Goal: Task Accomplishment & Management: Use online tool/utility

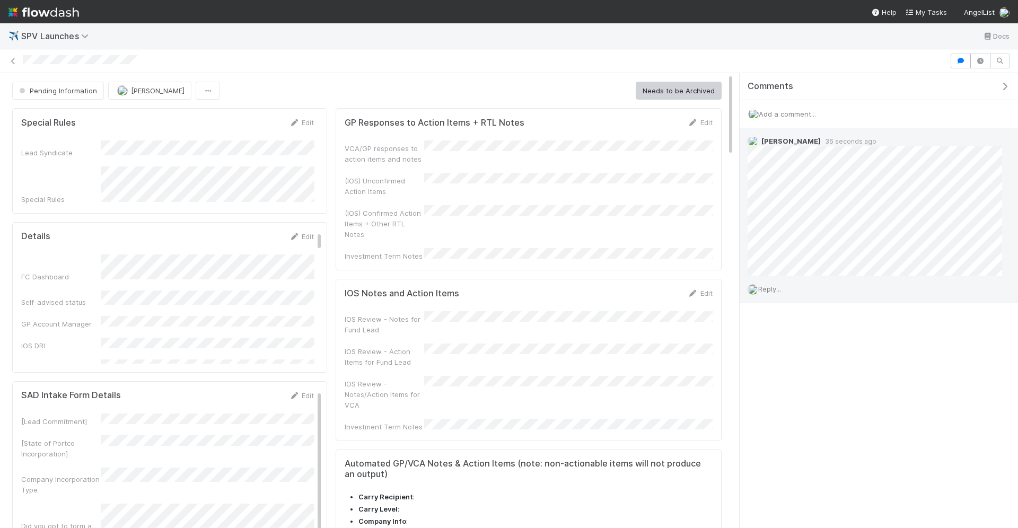
click at [775, 286] on span "Reply..." at bounding box center [769, 289] width 23 height 8
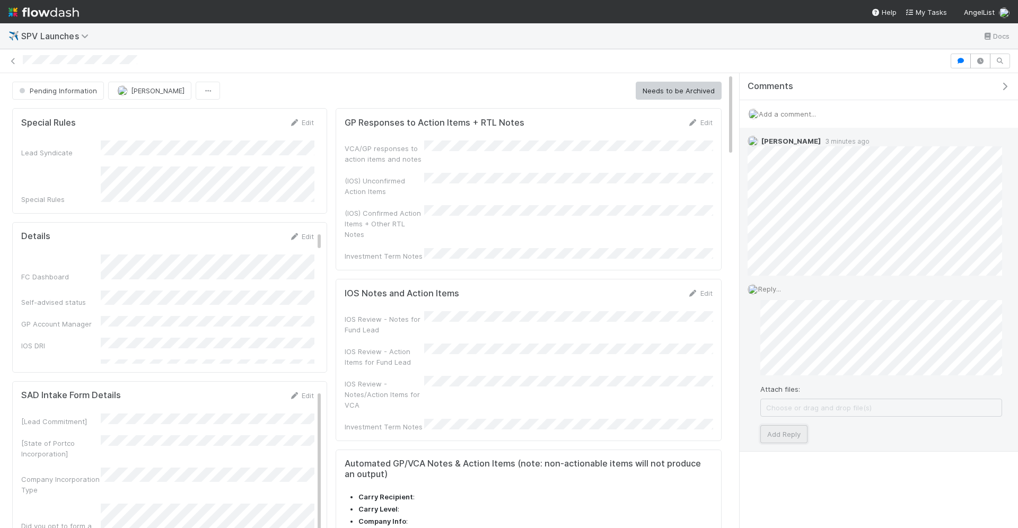
click at [785, 427] on button "Add Reply" at bounding box center [783, 434] width 47 height 18
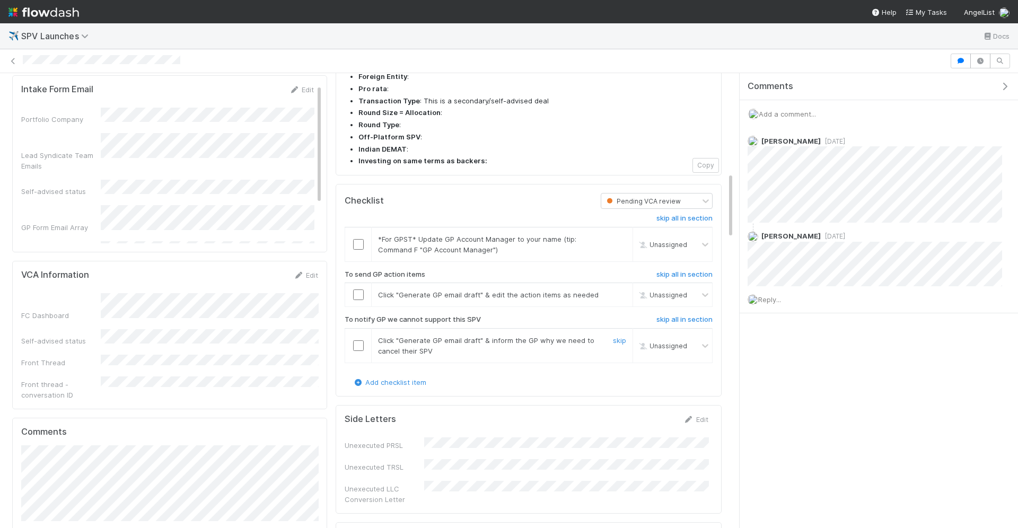
scroll to position [678, 0]
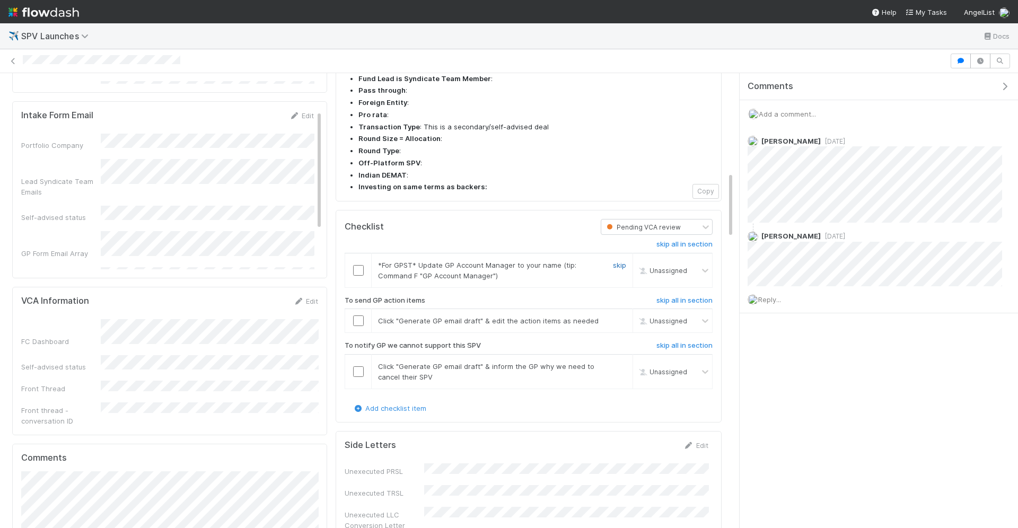
click at [619, 261] on link "skip" at bounding box center [619, 265] width 13 height 8
click at [358, 315] on input "checkbox" at bounding box center [358, 320] width 11 height 11
click at [624, 362] on link "skip" at bounding box center [619, 366] width 13 height 8
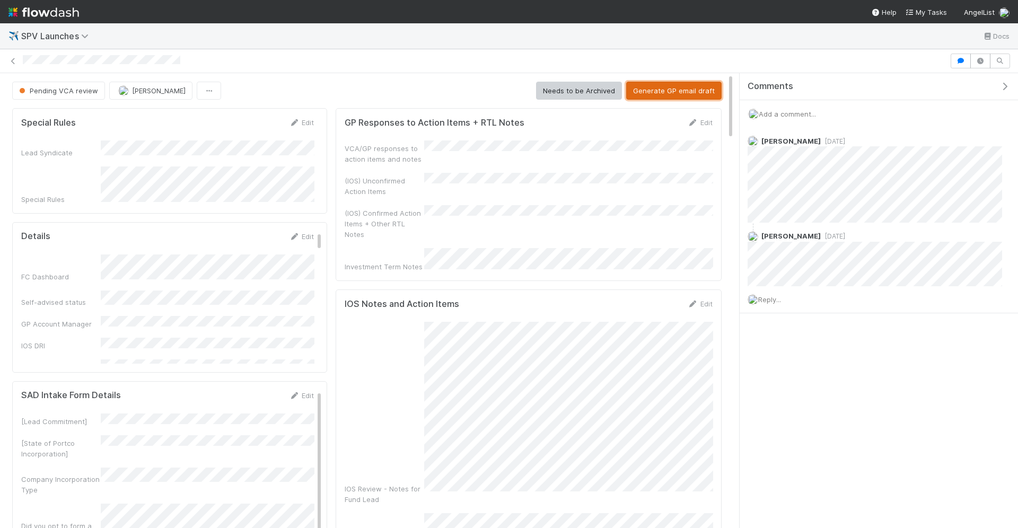
click at [675, 88] on button "Generate GP email draft" at bounding box center [673, 91] width 95 height 18
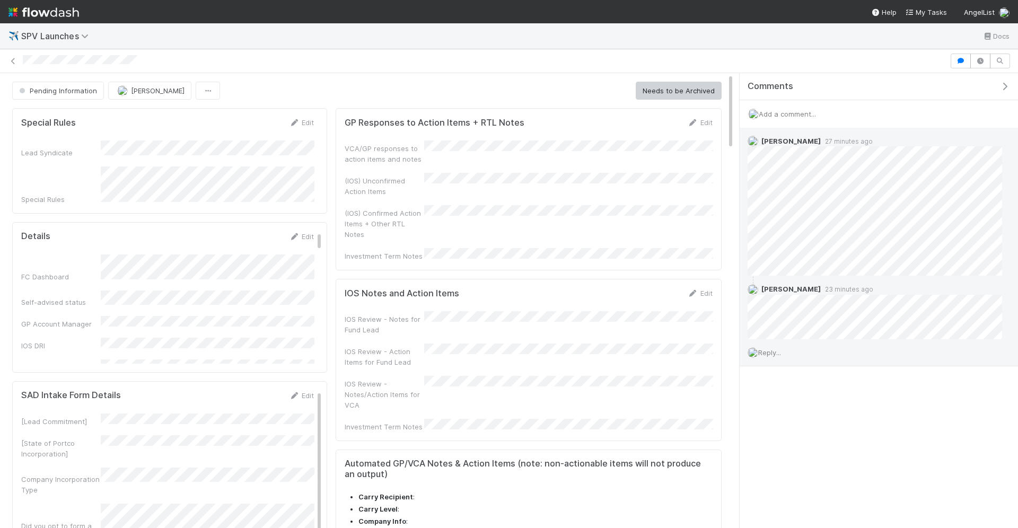
click at [781, 354] on span "Reply..." at bounding box center [769, 352] width 23 height 8
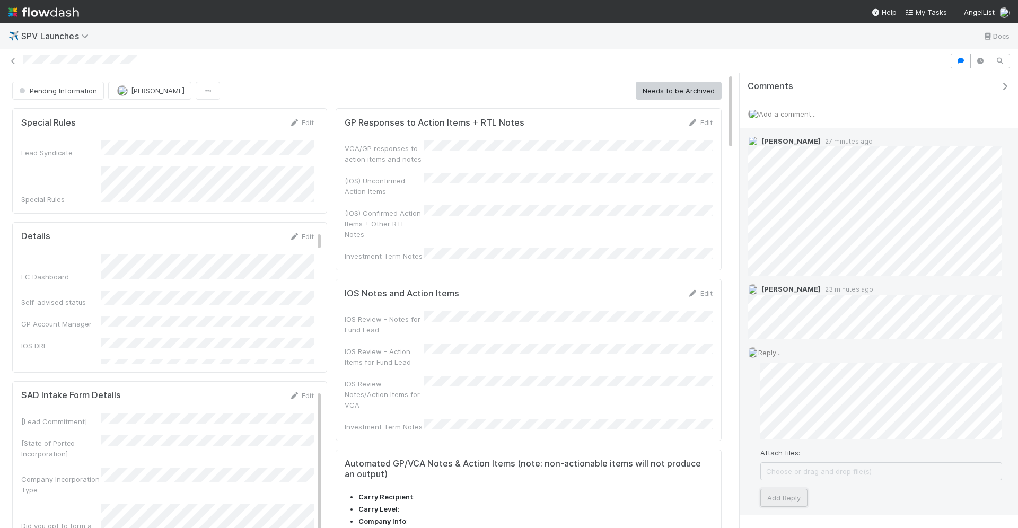
click at [779, 494] on button "Add Reply" at bounding box center [783, 498] width 47 height 18
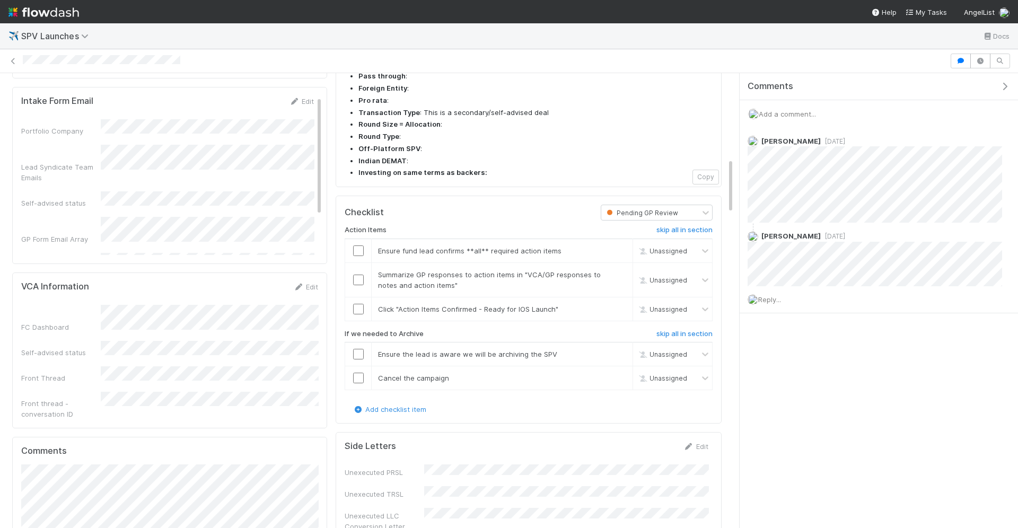
scroll to position [692, 0]
click at [356, 245] on input "checkbox" at bounding box center [358, 250] width 11 height 11
click at [361, 275] on input "checkbox" at bounding box center [358, 280] width 11 height 11
click at [358, 304] on input "checkbox" at bounding box center [358, 309] width 11 height 11
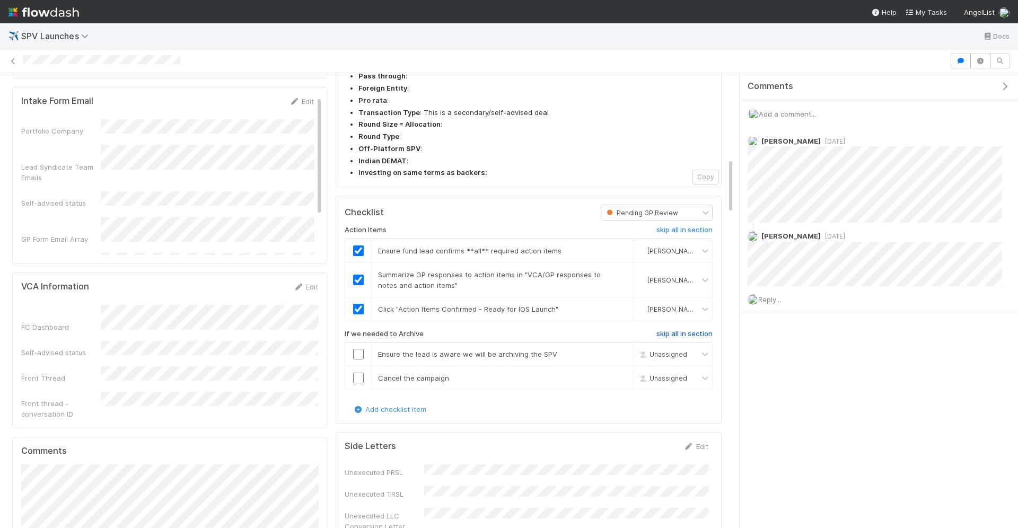
click at [697, 330] on h6 "skip all in section" at bounding box center [684, 334] width 56 height 8
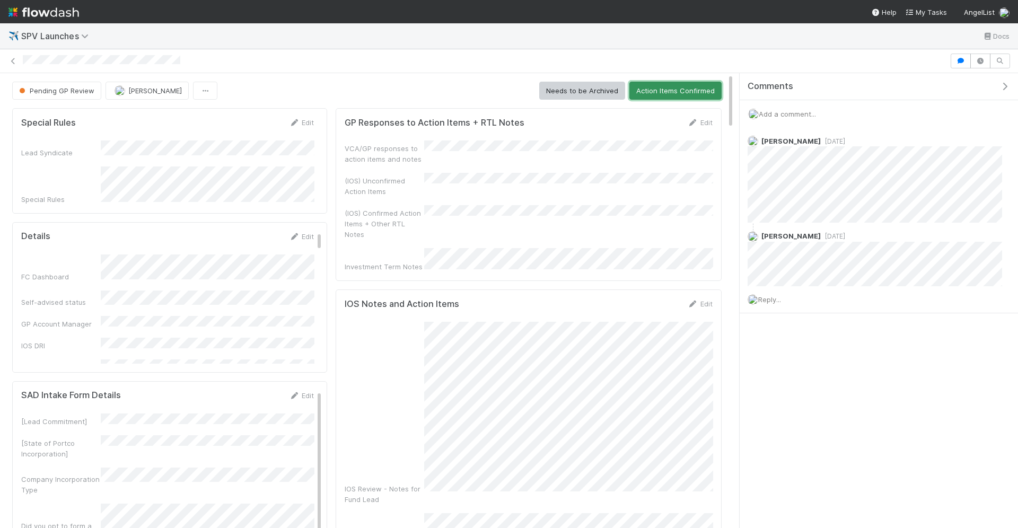
click at [663, 90] on button "Action Items Confirmed" at bounding box center [675, 91] width 92 height 18
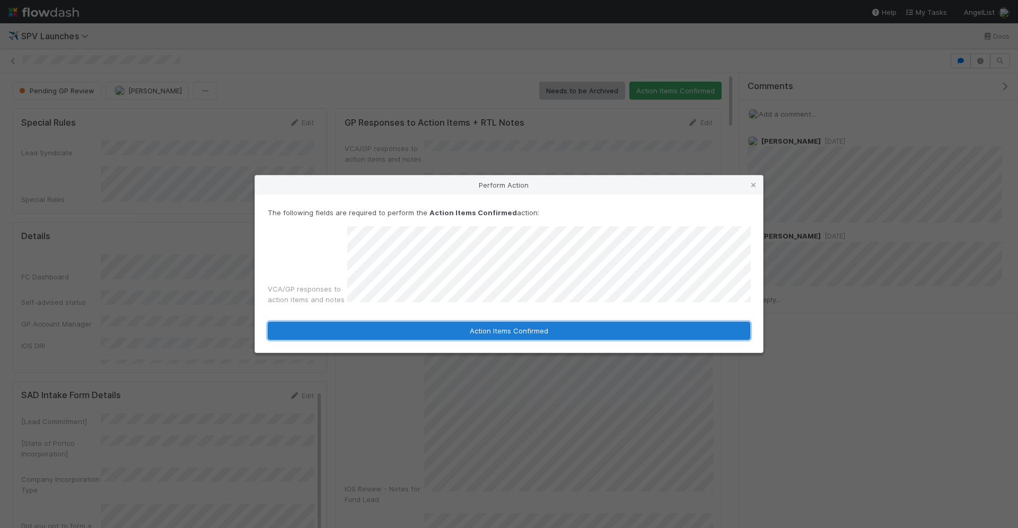
click at [443, 325] on button "Action Items Confirmed" at bounding box center [509, 331] width 482 height 18
